Goal: Task Accomplishment & Management: Manage account settings

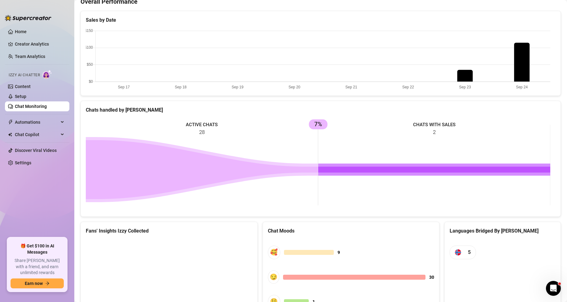
scroll to position [229, 0]
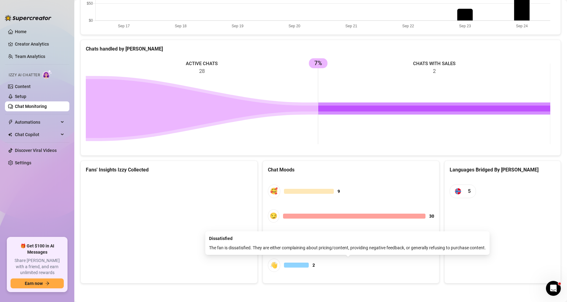
click at [276, 266] on div "👋" at bounding box center [274, 264] width 12 height 13
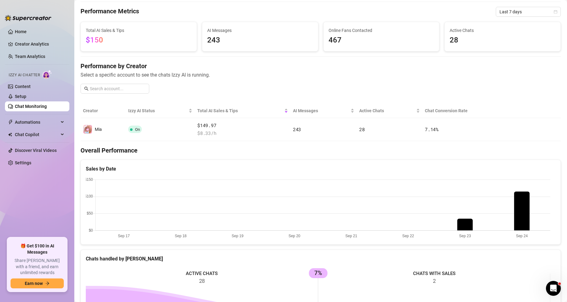
scroll to position [0, 0]
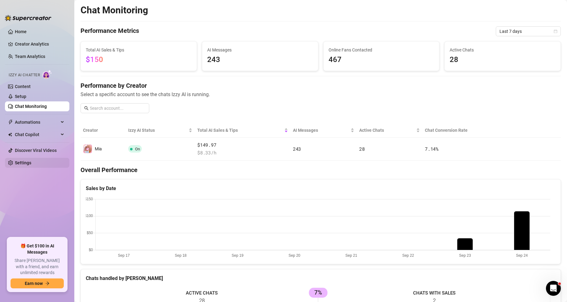
click at [31, 161] on link "Settings" at bounding box center [23, 162] width 16 height 5
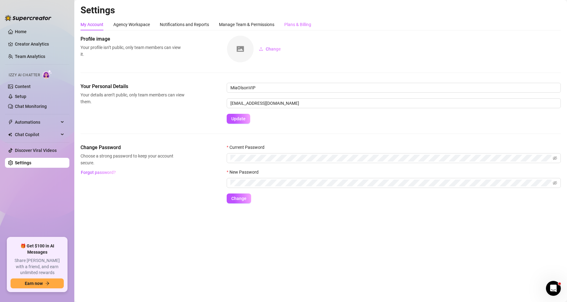
click at [288, 28] on div "Plans & Billing" at bounding box center [297, 25] width 27 height 12
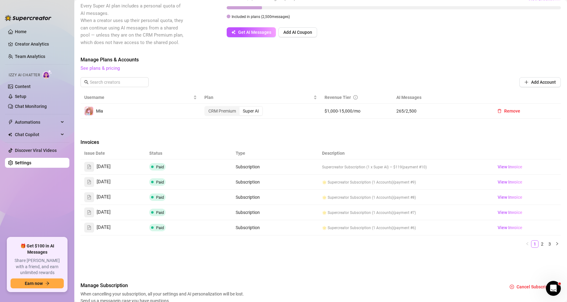
scroll to position [124, 0]
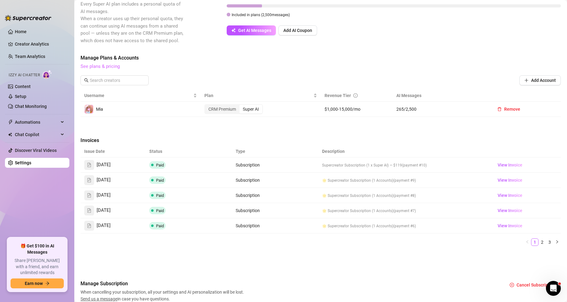
click at [98, 67] on link "See plans & pricing" at bounding box center [100, 67] width 39 height 6
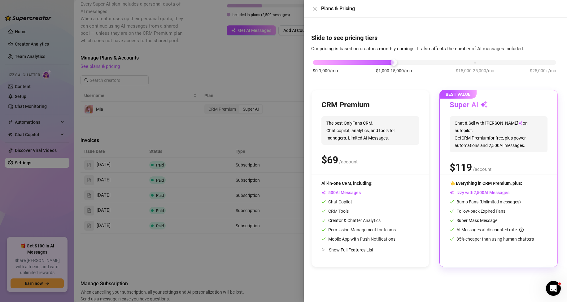
click at [172, 58] on div at bounding box center [283, 151] width 567 height 302
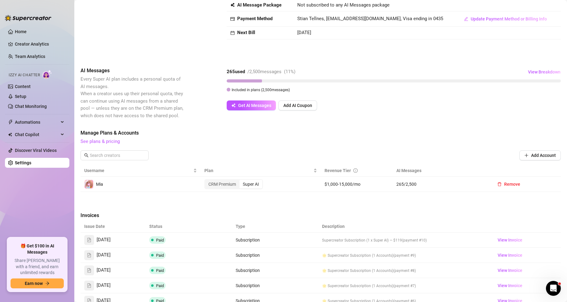
scroll to position [31, 0]
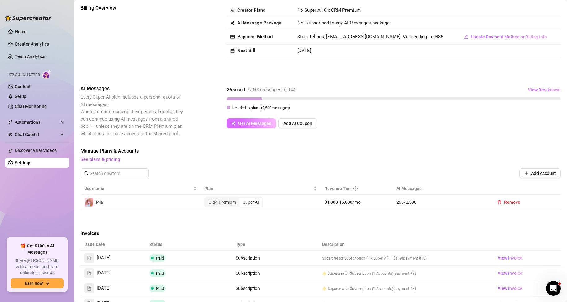
click at [256, 122] on span "Get AI Messages" at bounding box center [254, 123] width 33 height 5
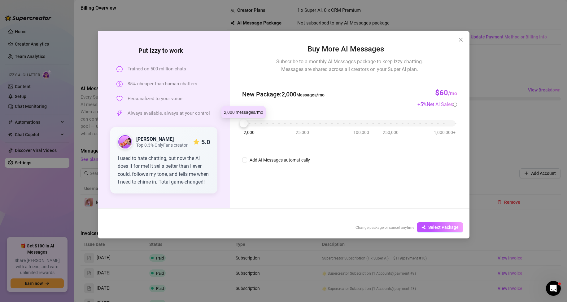
click at [243, 125] on div at bounding box center [244, 123] width 8 height 8
click at [244, 122] on div at bounding box center [244, 123] width 8 height 8
click at [245, 161] on input "Add AI Messages automatically" at bounding box center [244, 159] width 5 height 5
click at [246, 159] on input "Add AI Messages automatically" at bounding box center [244, 159] width 5 height 5
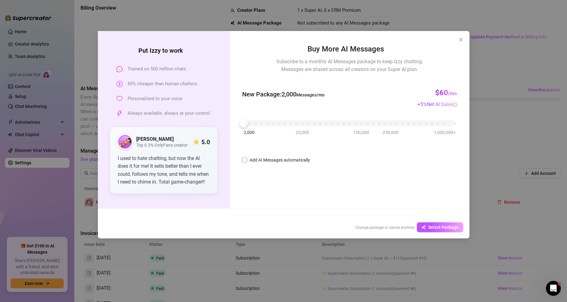
checkbox input "true"
click at [461, 38] on icon "close" at bounding box center [461, 39] width 5 height 5
